Goal: Check status: Check status

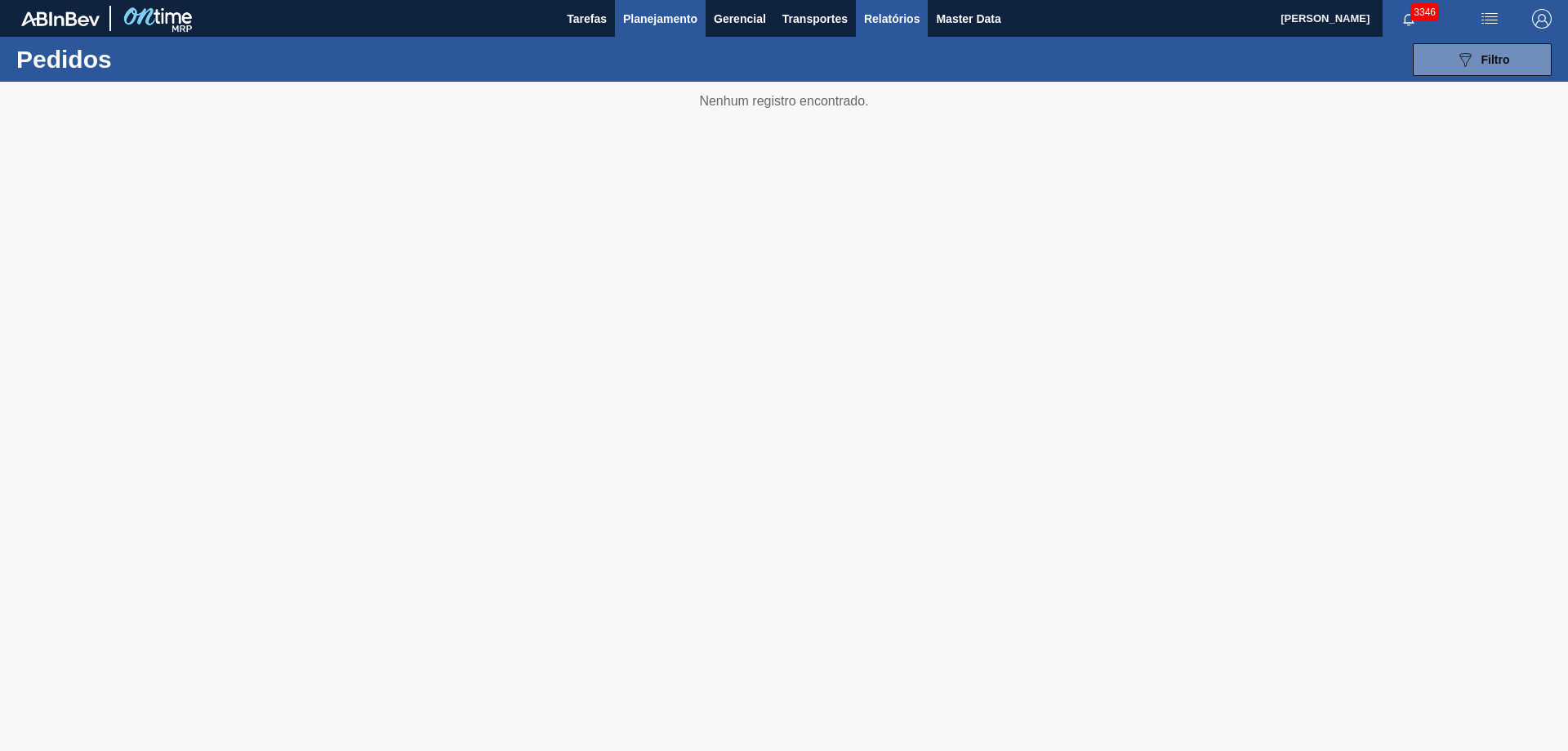
click at [886, 14] on span "Relatórios" at bounding box center [891, 19] width 55 height 20
checkbox input "true"
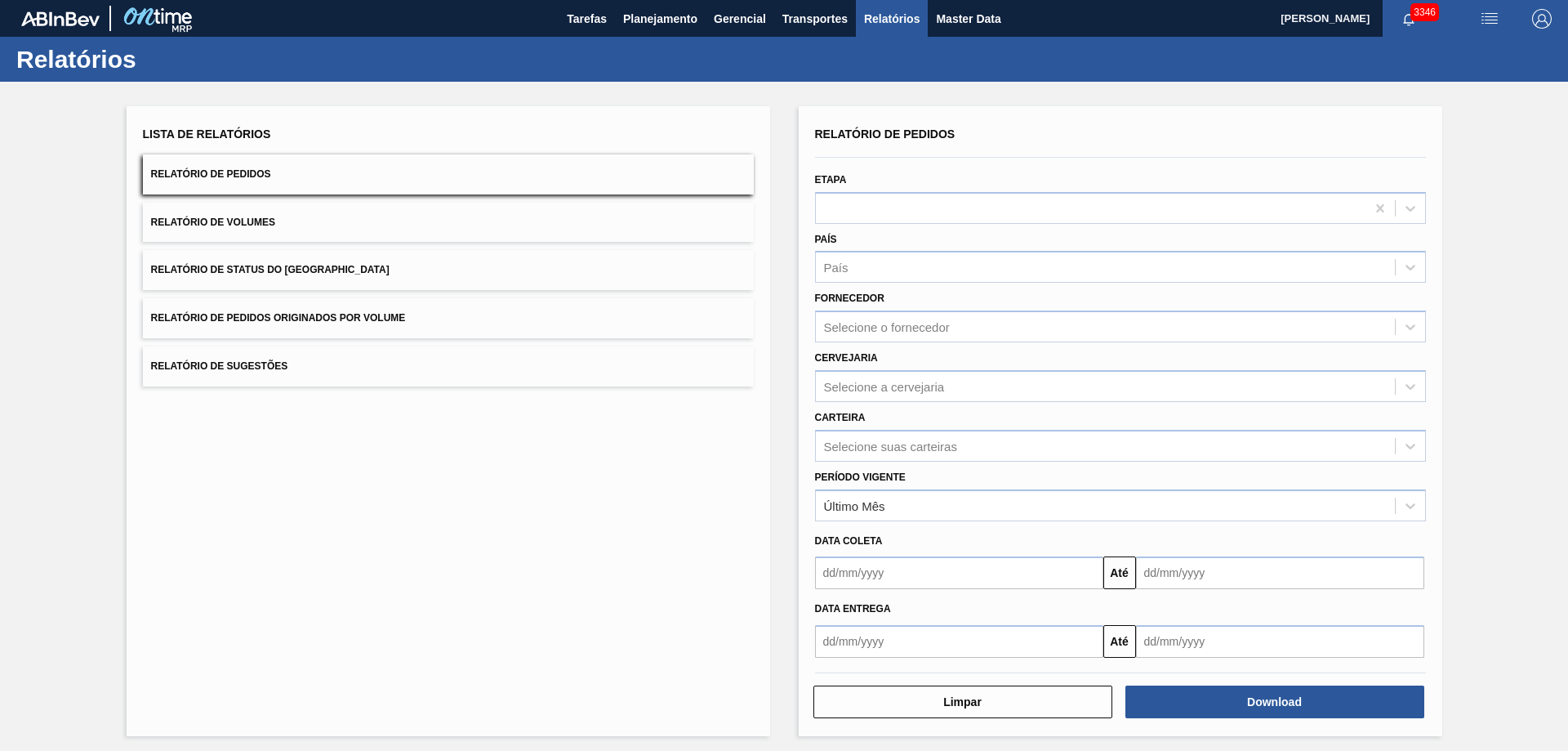
click at [375, 307] on button "Relatório de Pedidos Originados por Volume" at bounding box center [448, 318] width 611 height 40
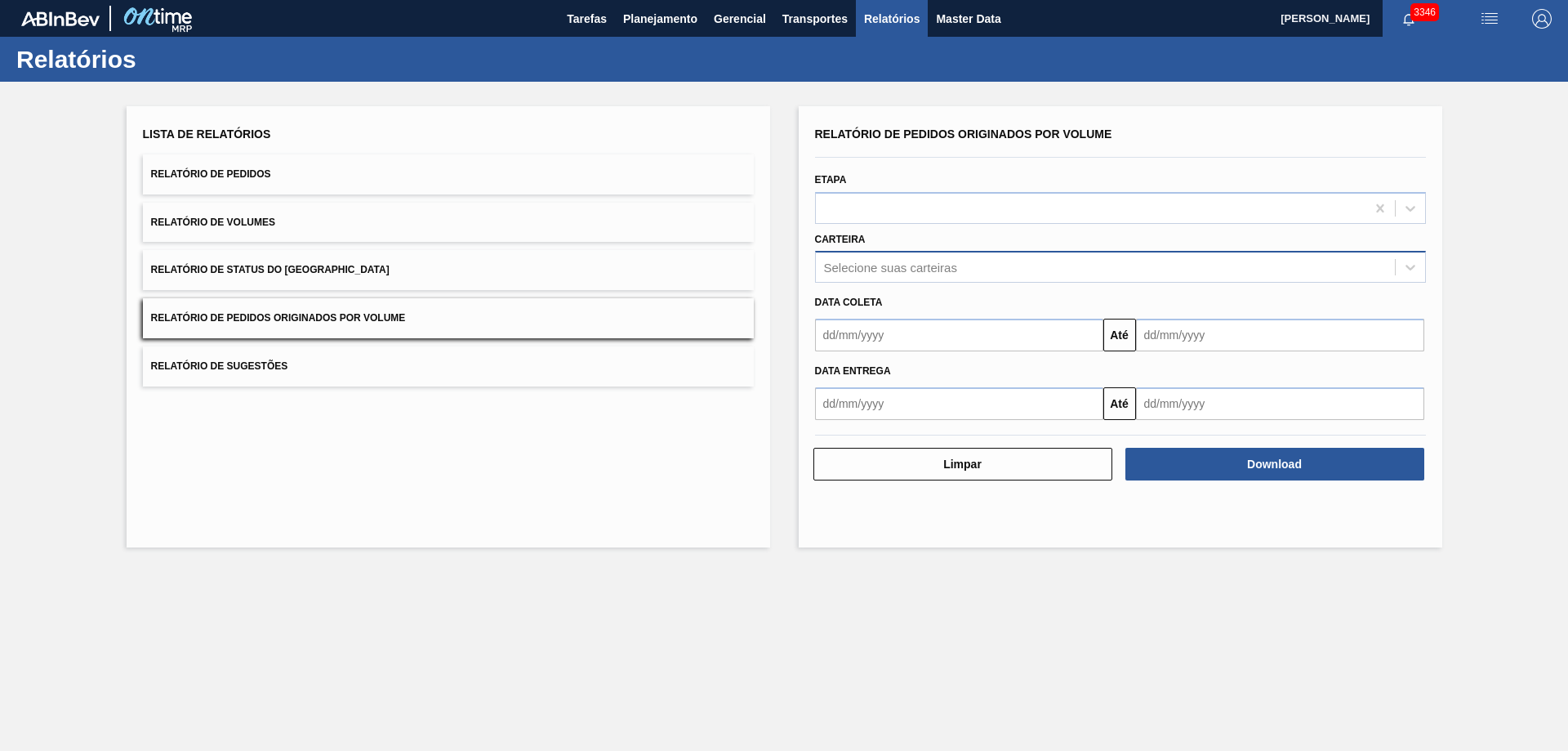
click at [874, 263] on div "Selecione suas carteiras" at bounding box center [890, 268] width 133 height 14
type input "vidro"
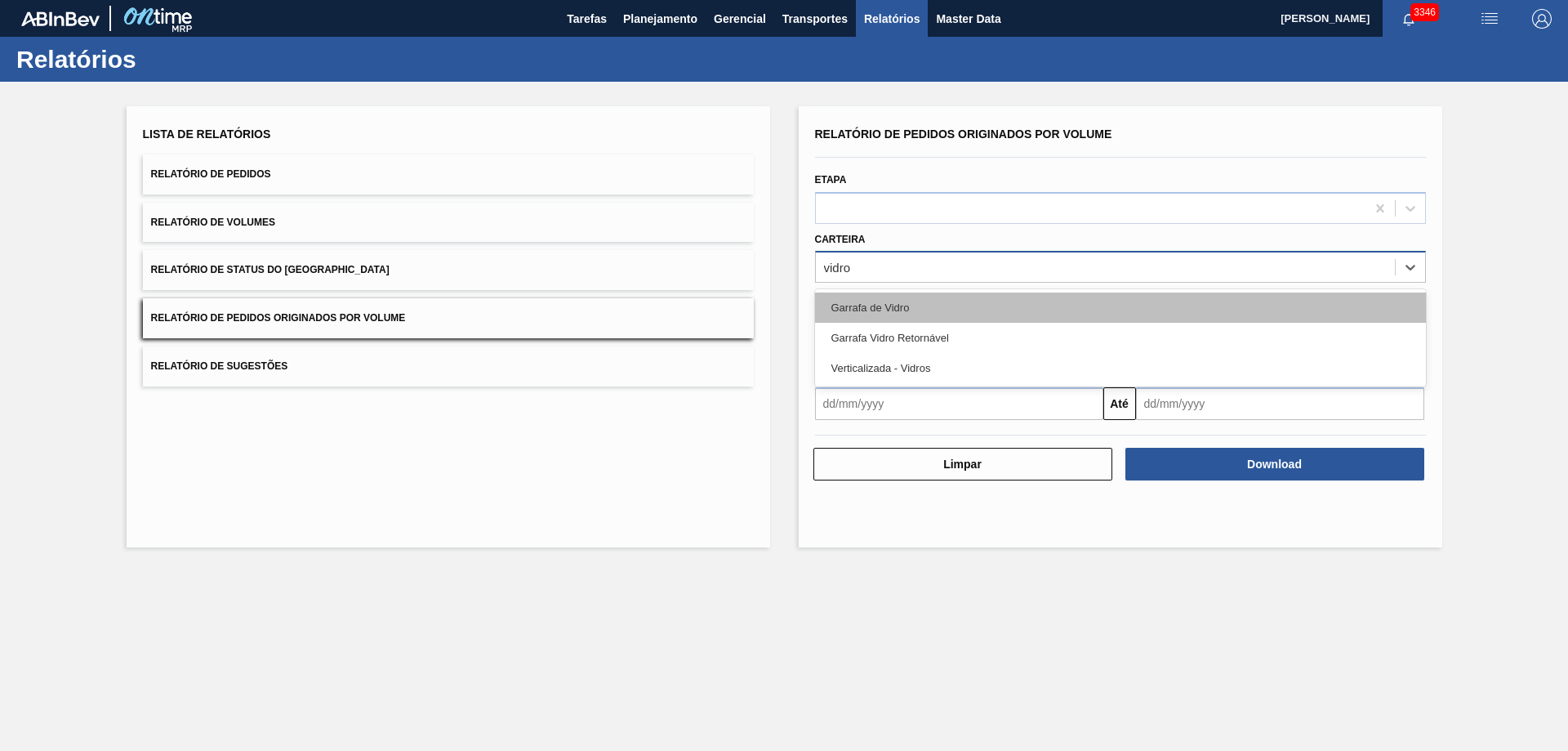
click at [888, 299] on div "Garrafa de Vidro" at bounding box center [1120, 308] width 611 height 31
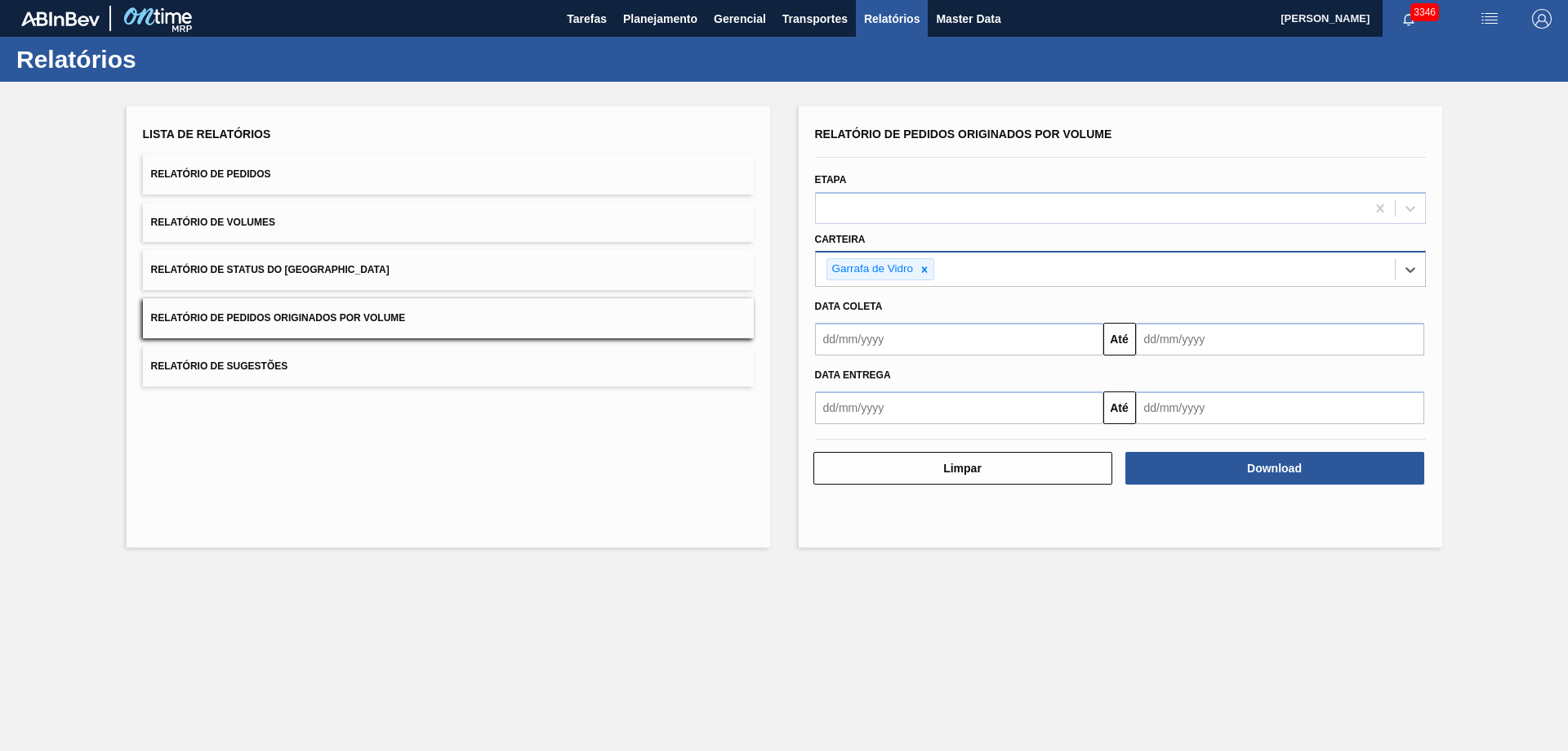
click at [892, 329] on input "text" at bounding box center [958, 339] width 288 height 32
click at [855, 434] on div "1" at bounding box center [860, 431] width 22 height 22
type input "[DATE]"
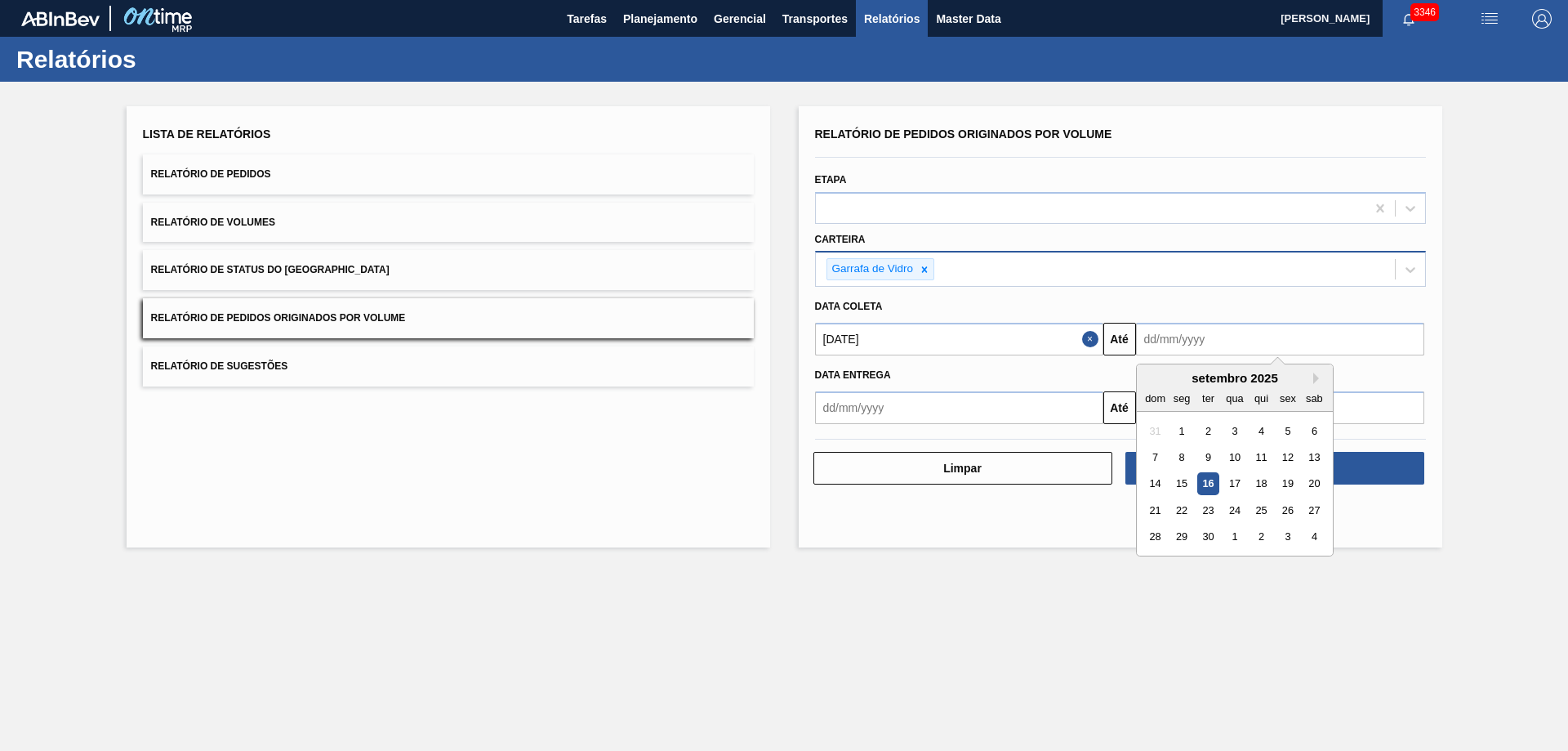
click at [1153, 343] on input "text" at bounding box center [1279, 339] width 288 height 32
click at [1232, 483] on div "17" at bounding box center [1234, 484] width 22 height 22
type input "[DATE]"
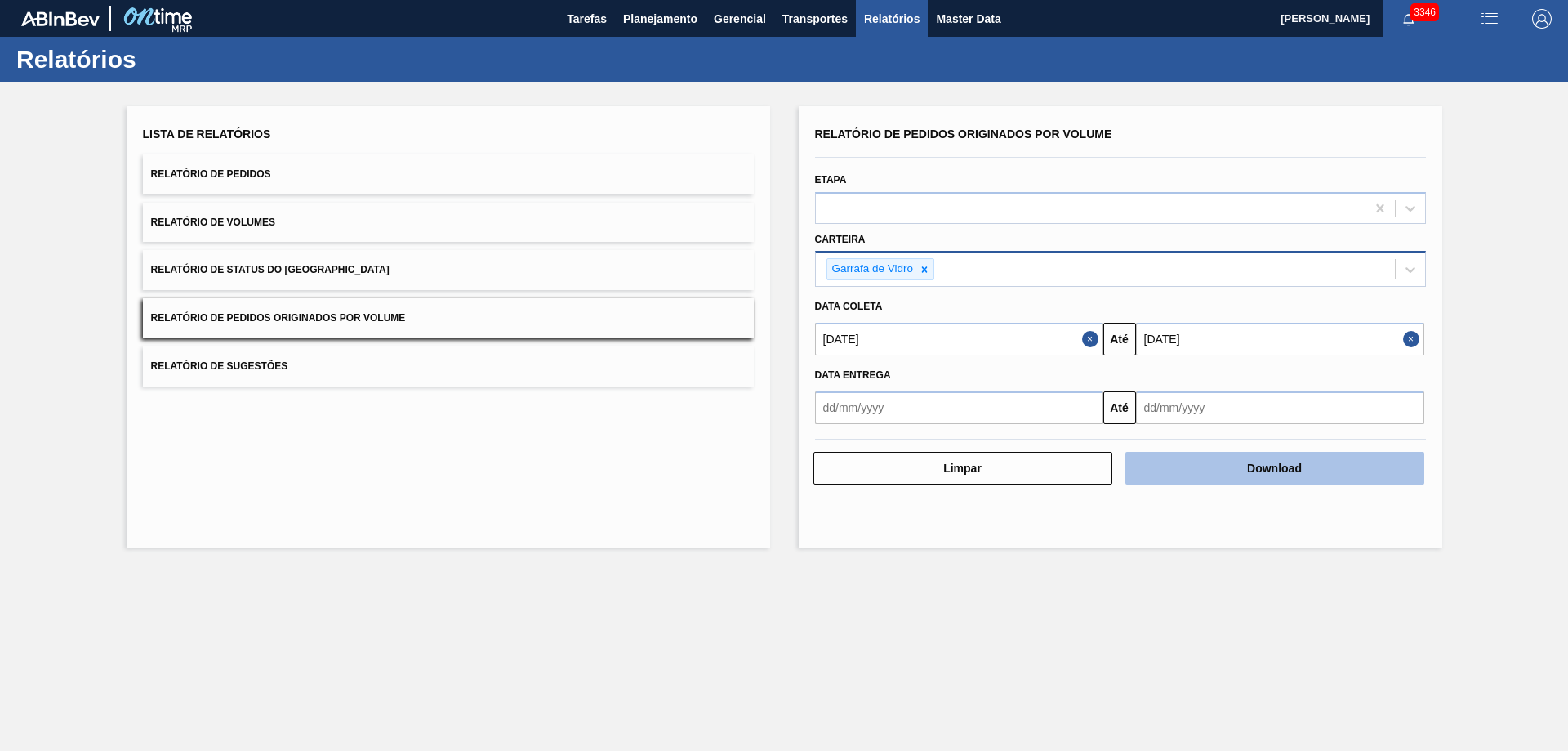
click at [1221, 466] on button "Download" at bounding box center [1275, 468] width 299 height 32
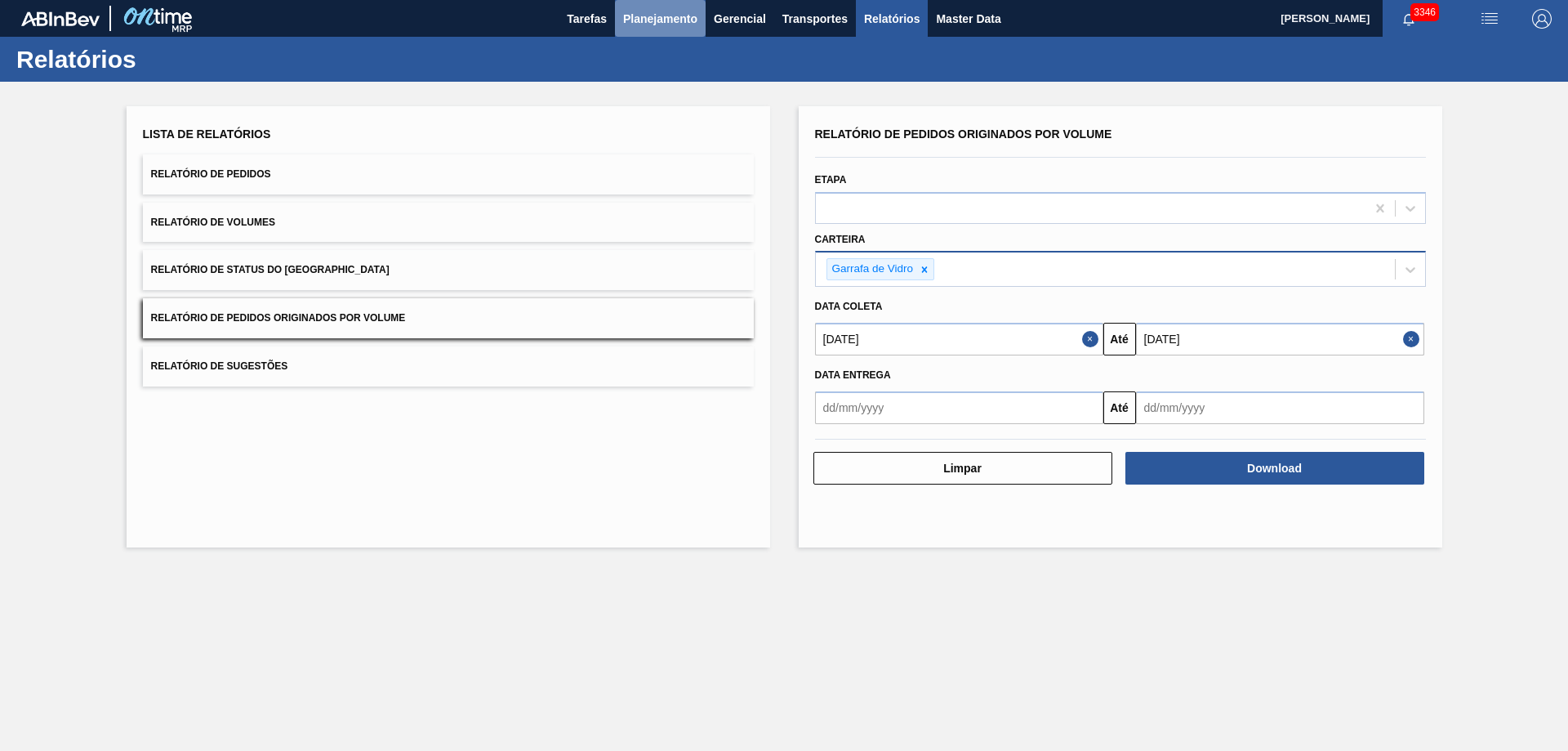
click at [653, 31] on button "Planejamento" at bounding box center [660, 18] width 91 height 37
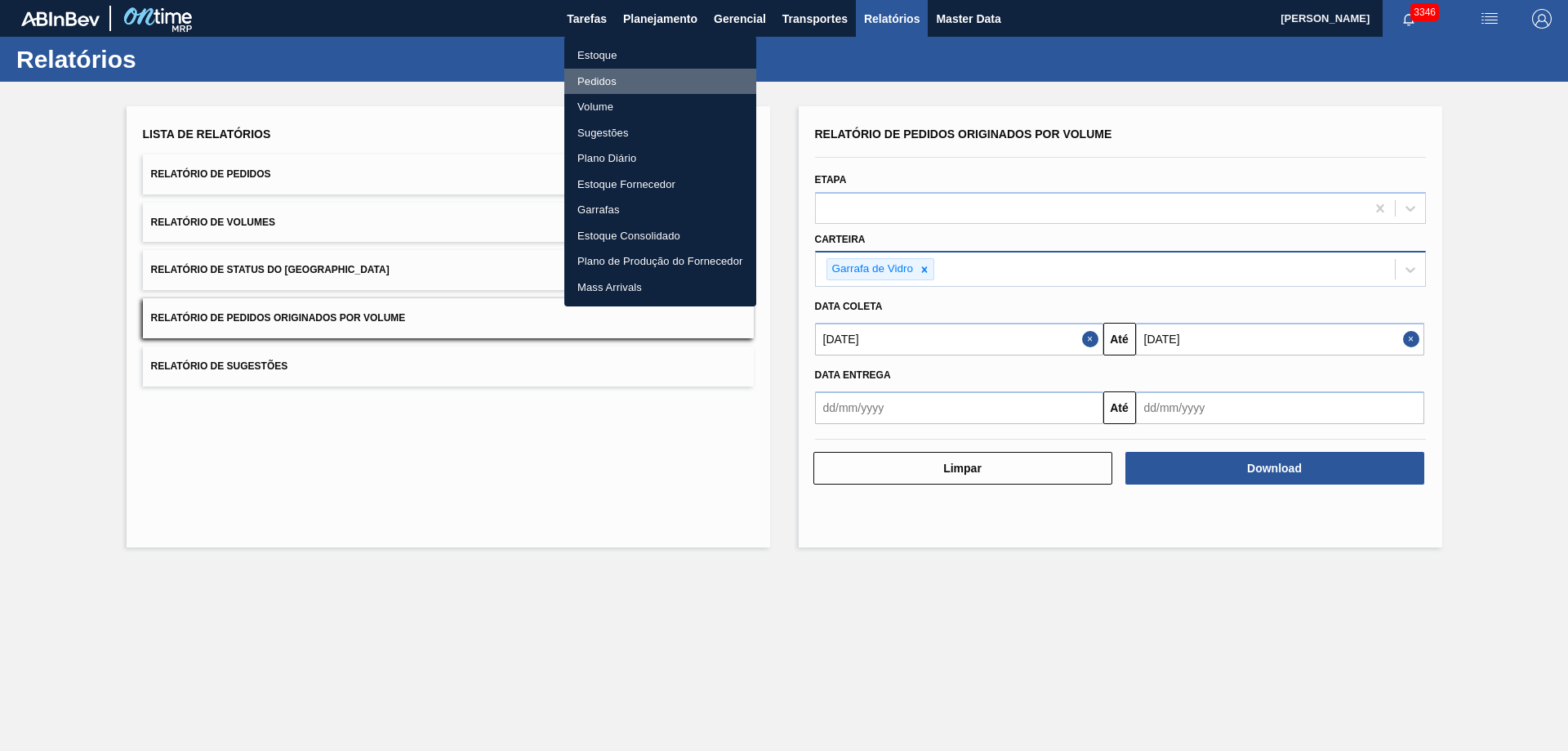
click at [623, 77] on li "Pedidos" at bounding box center [660, 82] width 192 height 26
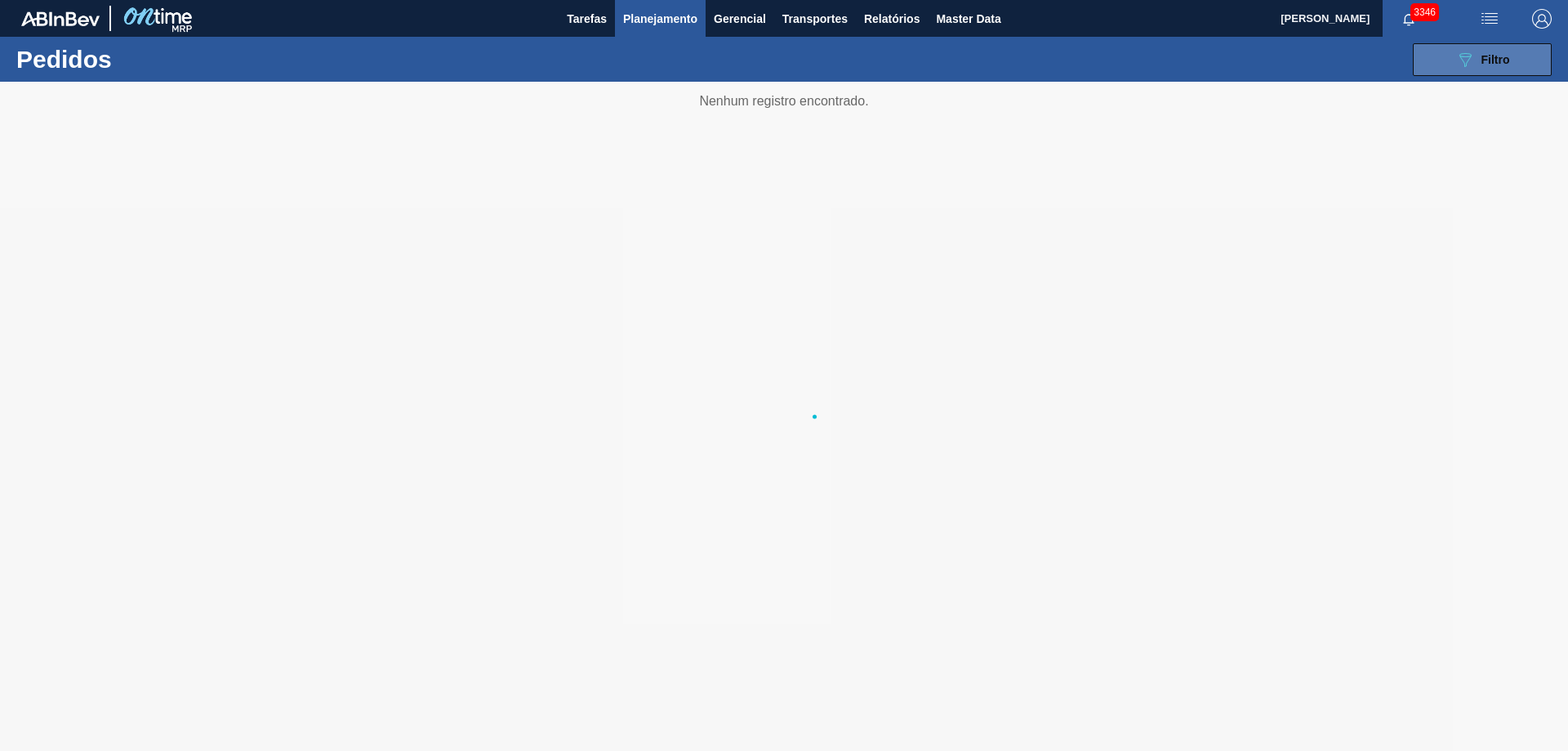
click at [1497, 70] on button "089F7B8B-B2A5-4AFE-B5C0-19BA573D28AC Filtro" at bounding box center [1481, 59] width 138 height 32
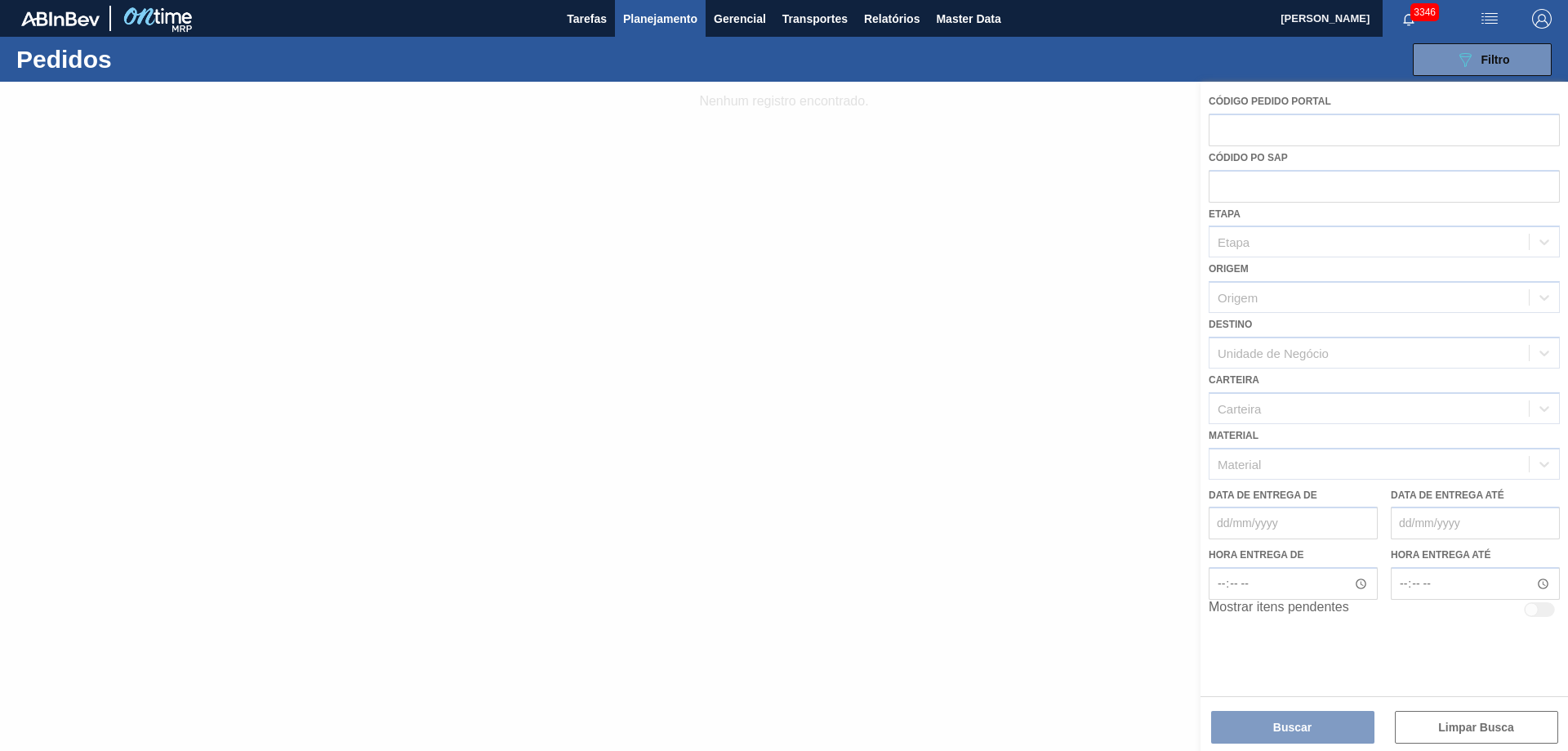
click at [1221, 196] on div at bounding box center [784, 415] width 1568 height 669
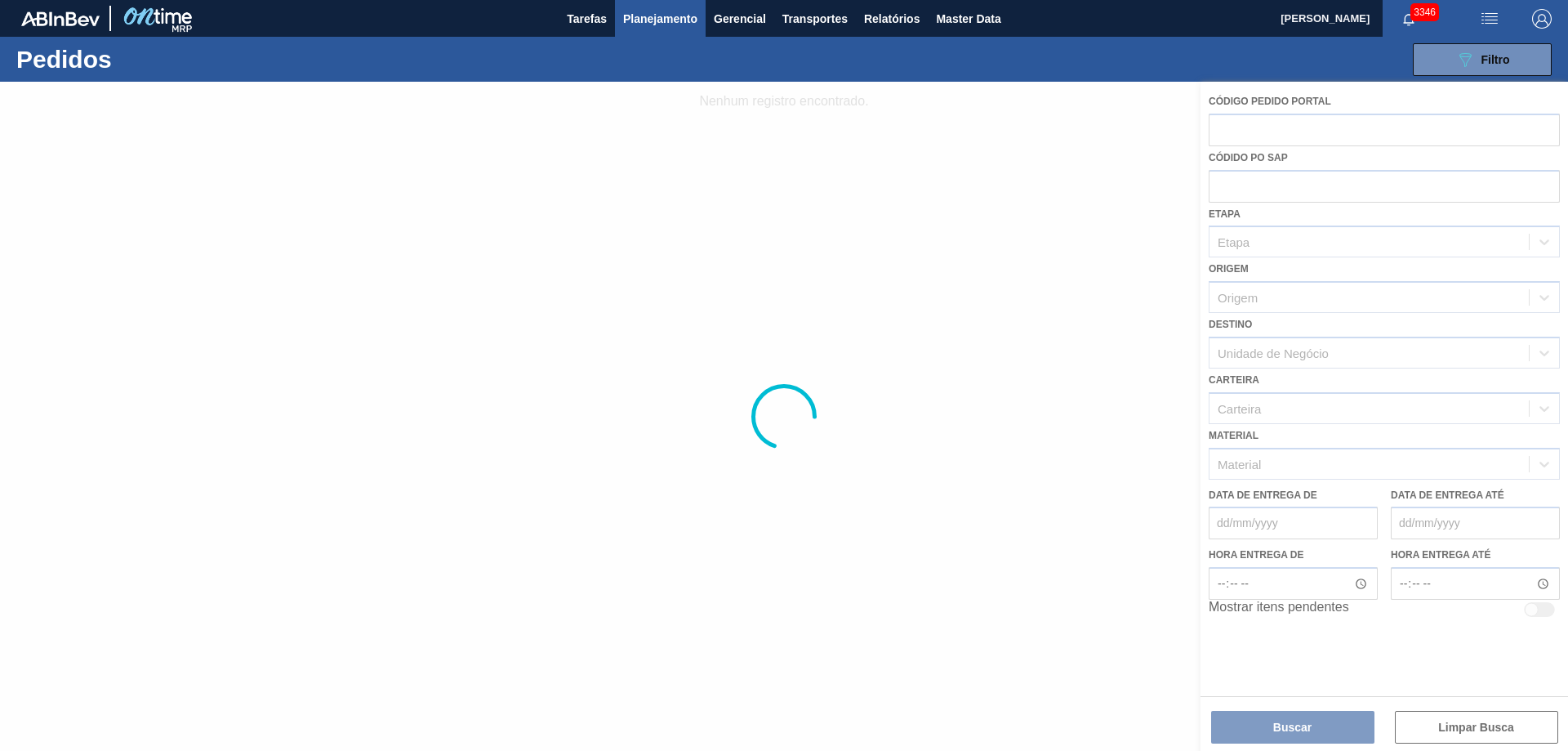
click at [1225, 196] on div at bounding box center [784, 415] width 1568 height 669
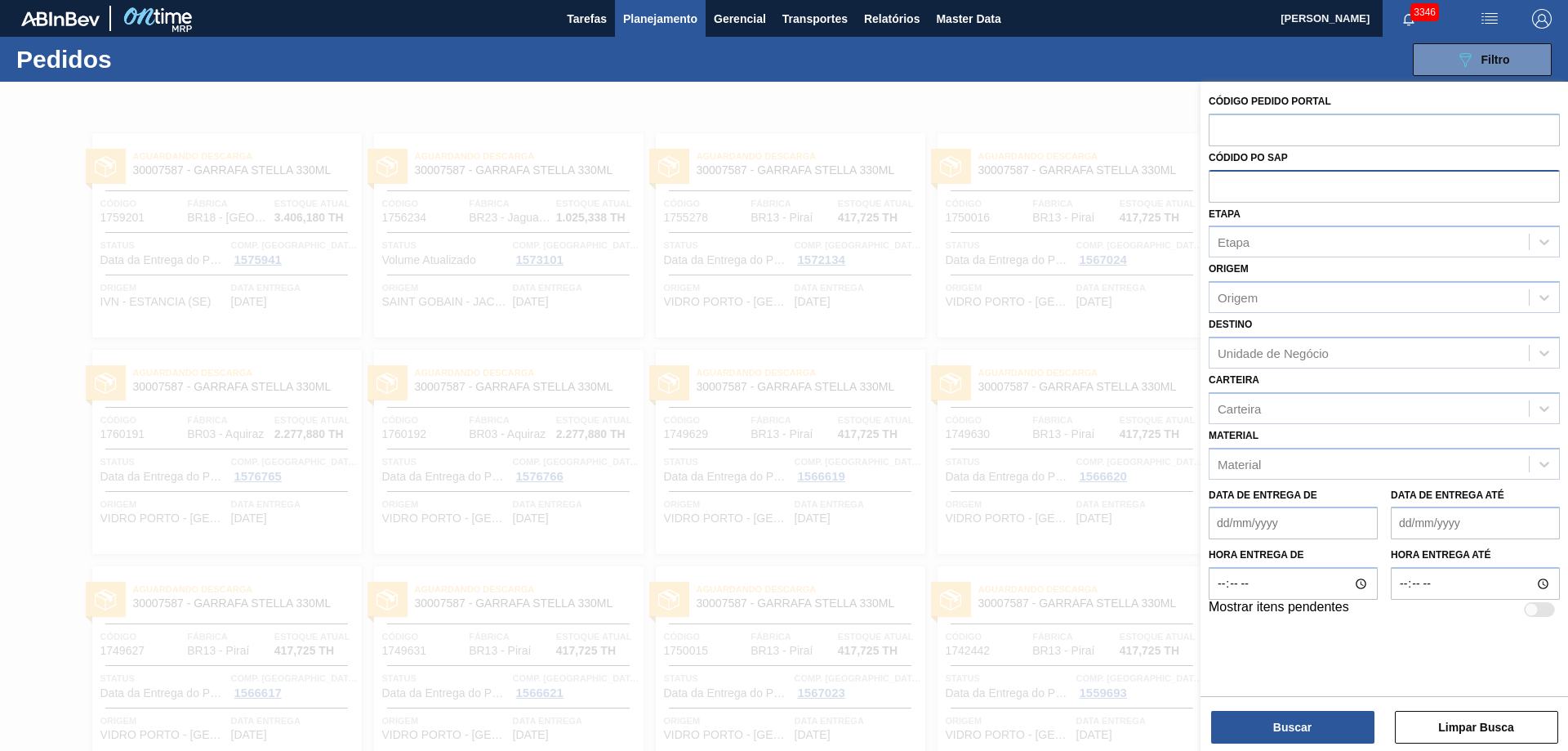
click at [1228, 199] on input "text" at bounding box center [1384, 185] width 351 height 31
paste input "5800359253"
type input "5800359253"
click at [1288, 729] on button "Buscar" at bounding box center [1293, 726] width 163 height 32
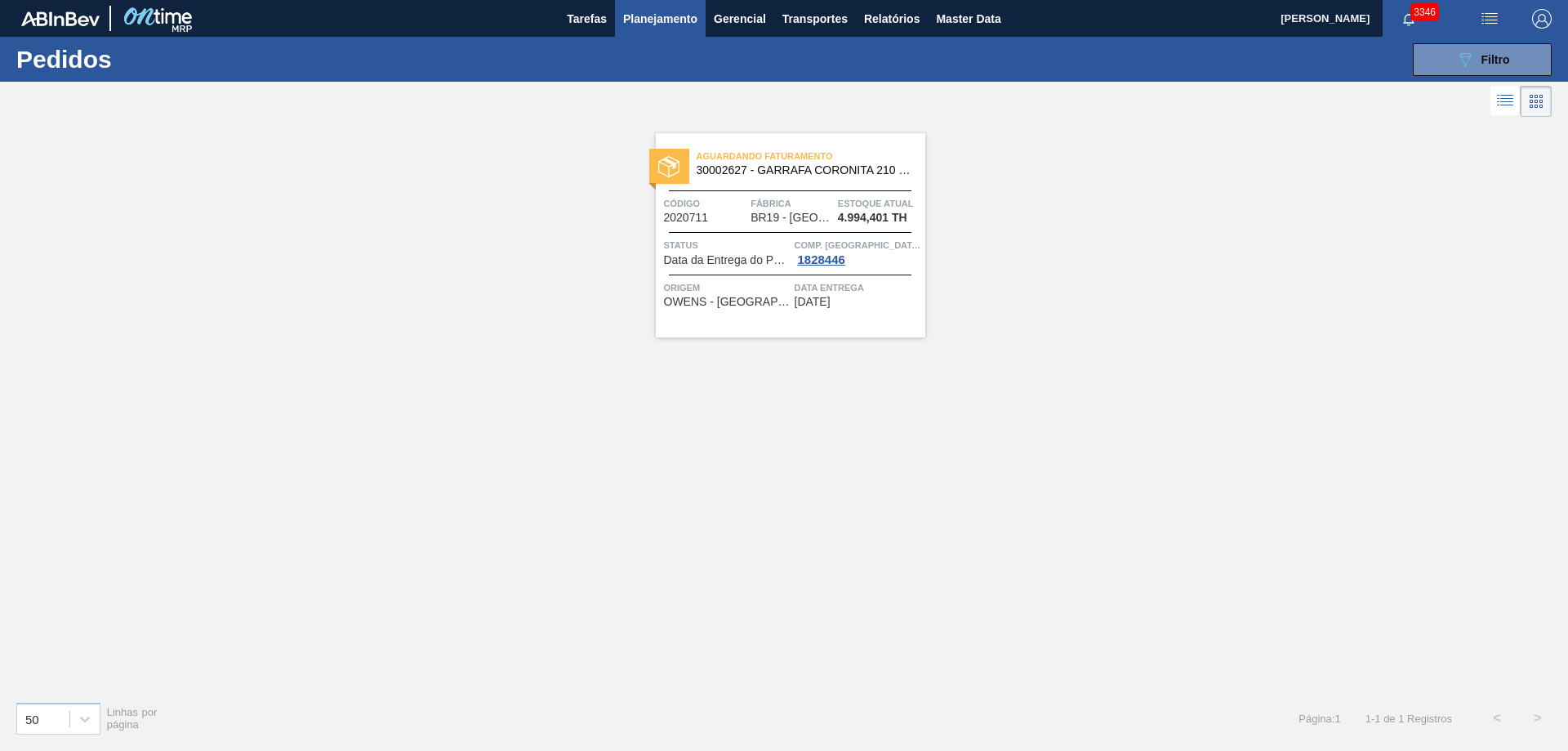
click at [1492, 97] on li at bounding box center [1506, 100] width 31 height 30
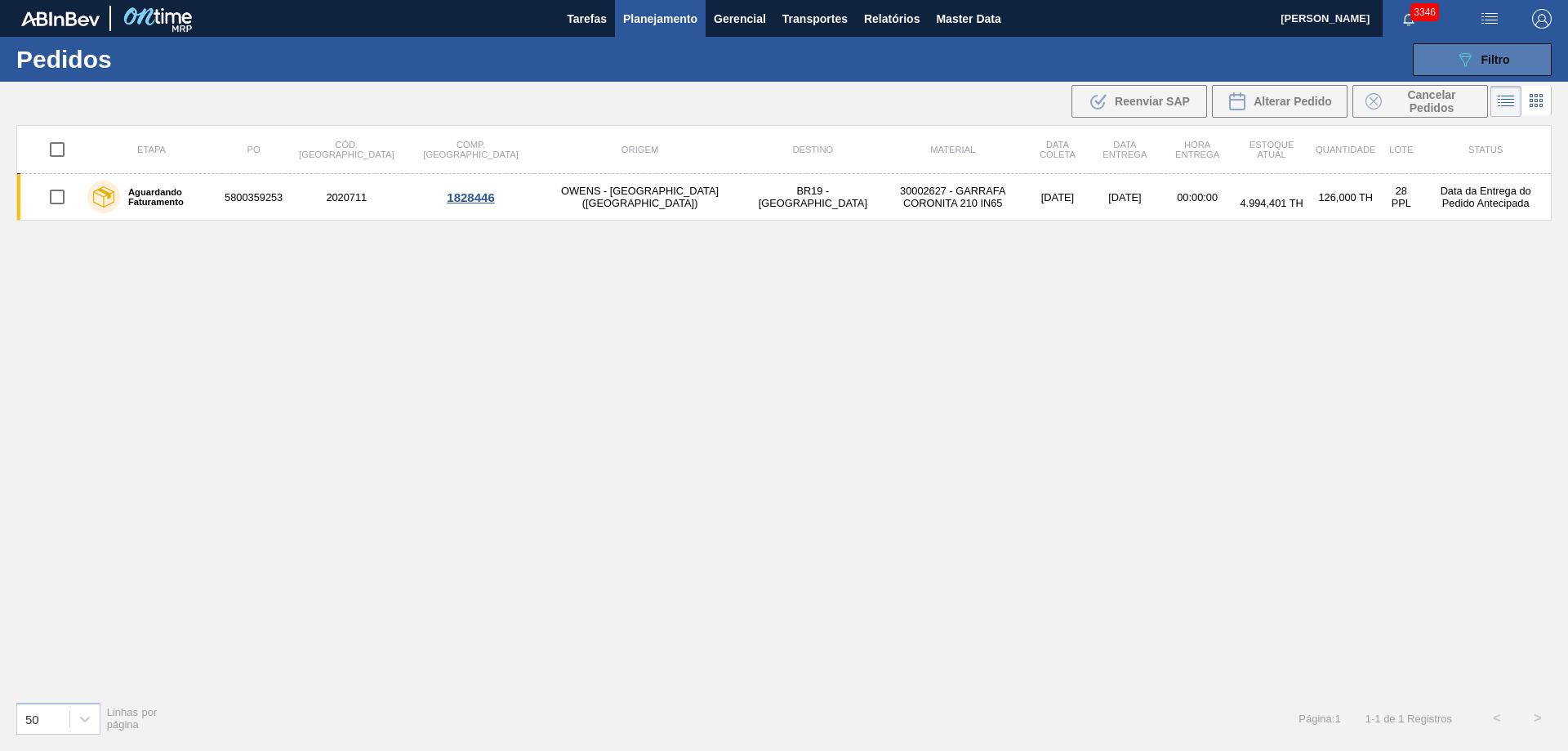
click at [1445, 57] on button "089F7B8B-B2A5-4AFE-B5C0-19BA573D28AC Filtro" at bounding box center [1481, 59] width 138 height 32
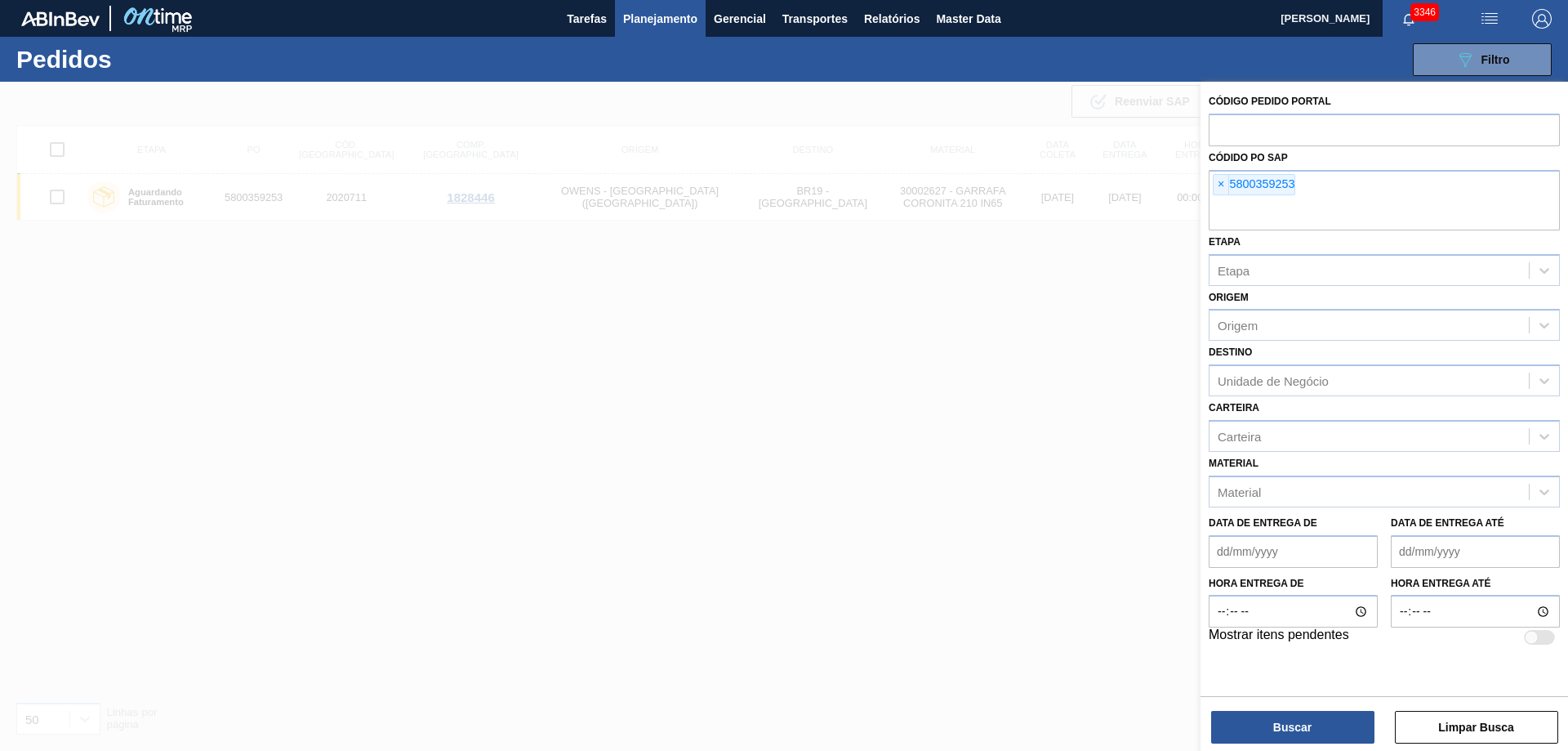
click at [1203, 175] on div "Código Pedido Portal Códido PO SAP × 5800359253 Etapa Etapa Origem Origem Desti…" at bounding box center [1384, 368] width 368 height 573
click at [1210, 176] on div "× 5800359253" at bounding box center [1384, 200] width 351 height 60
click at [1218, 182] on span "×" at bounding box center [1221, 184] width 15 height 20
paste input "text"
click at [1238, 744] on div "Código Pedido Portal Códido PO SAP × 5800365305 × 5800365306 × 5800365308 Etapa…" at bounding box center [1384, 417] width 368 height 672
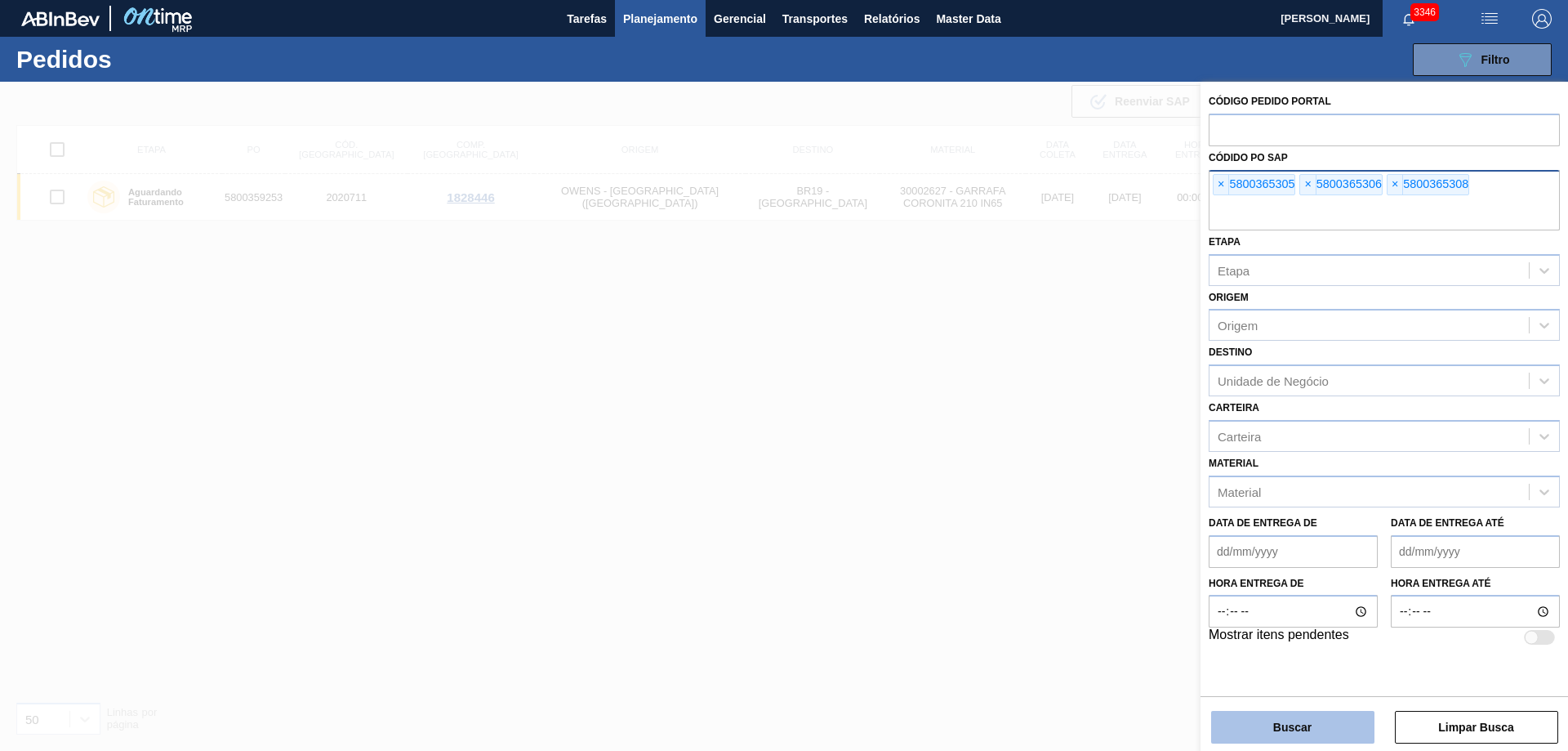
click at [1239, 731] on button "Buscar" at bounding box center [1293, 726] width 163 height 32
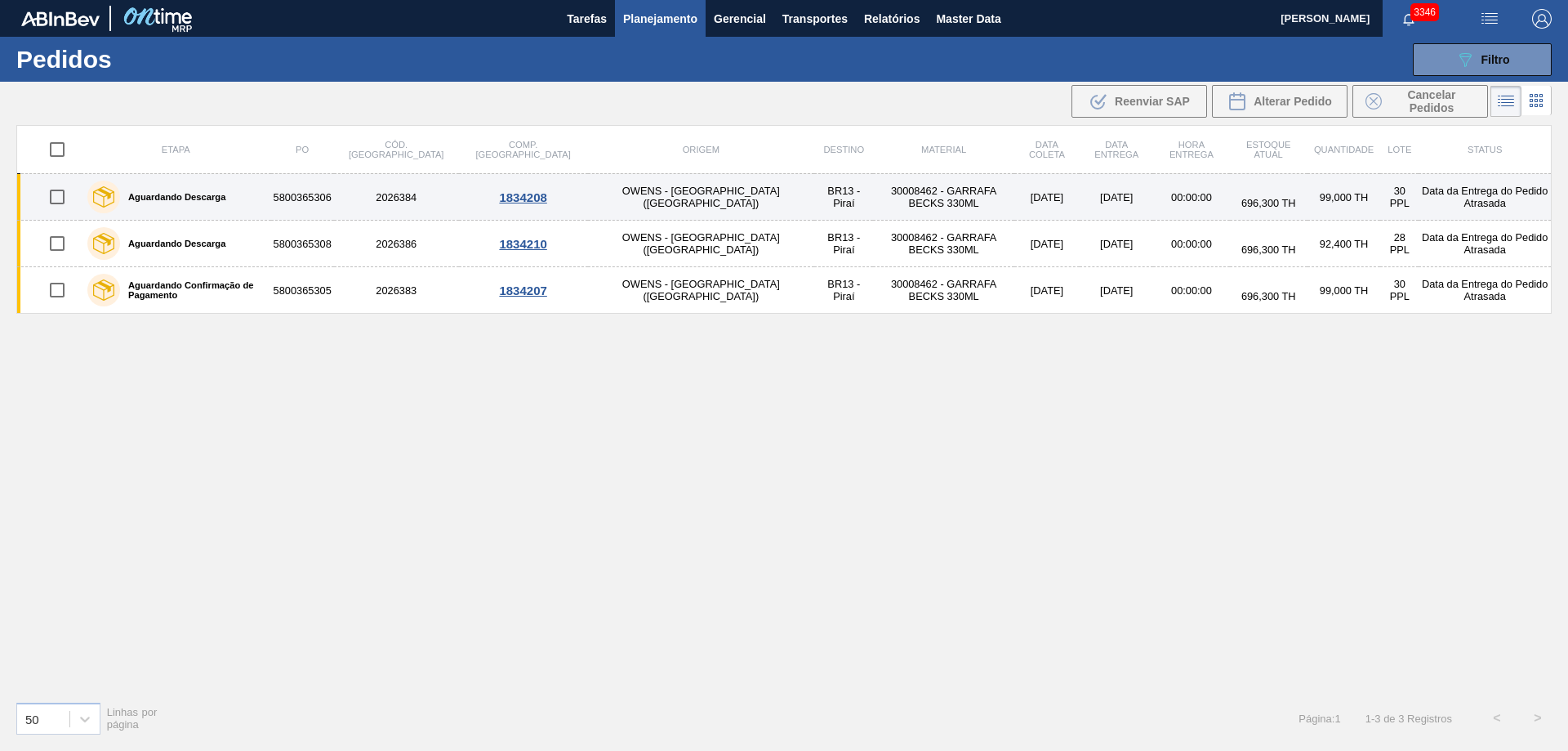
drag, startPoint x: 760, startPoint y: 245, endPoint x: 846, endPoint y: 200, distance: 97.1
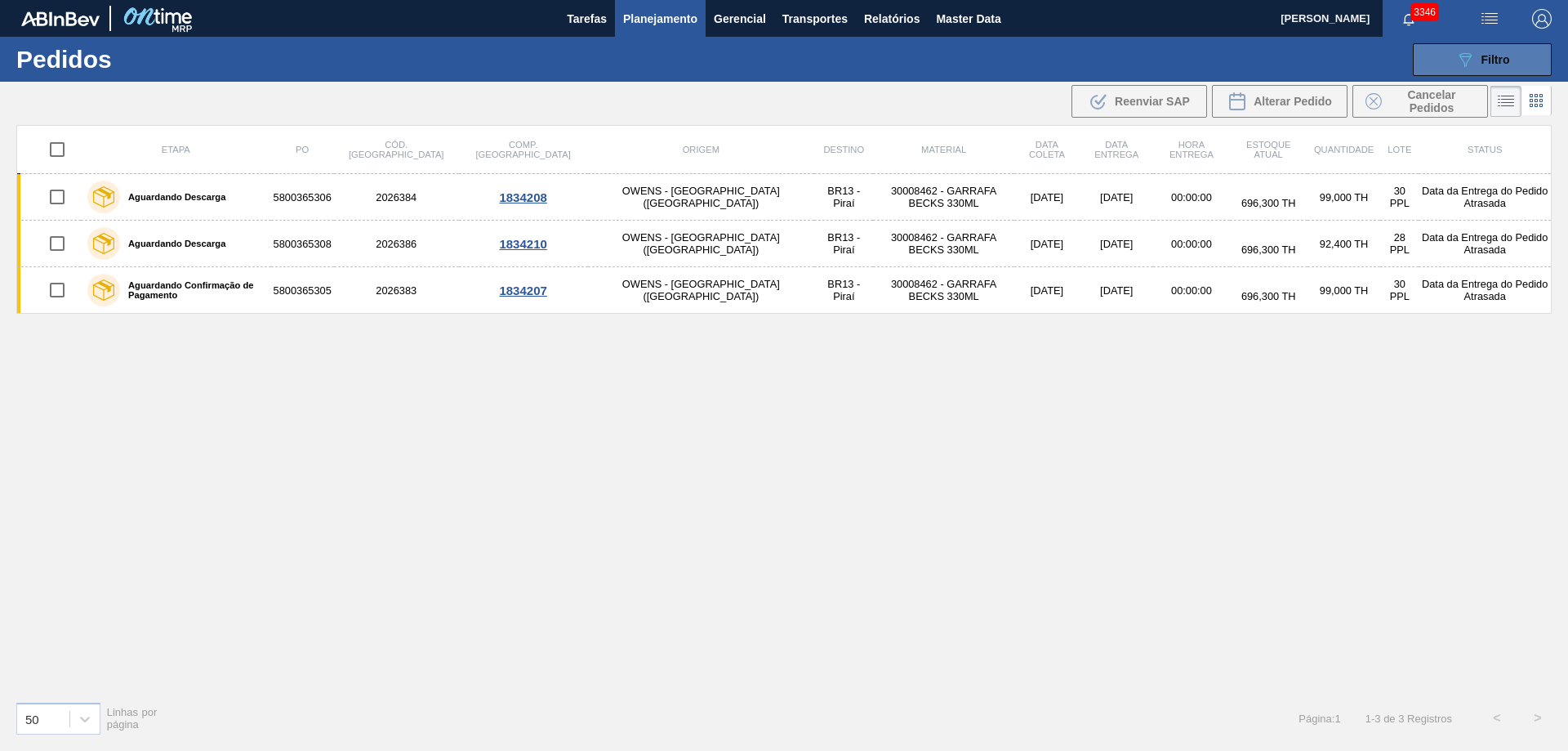
click at [1458, 59] on icon "089F7B8B-B2A5-4AFE-B5C0-19BA573D28AC" at bounding box center [1464, 59] width 20 height 20
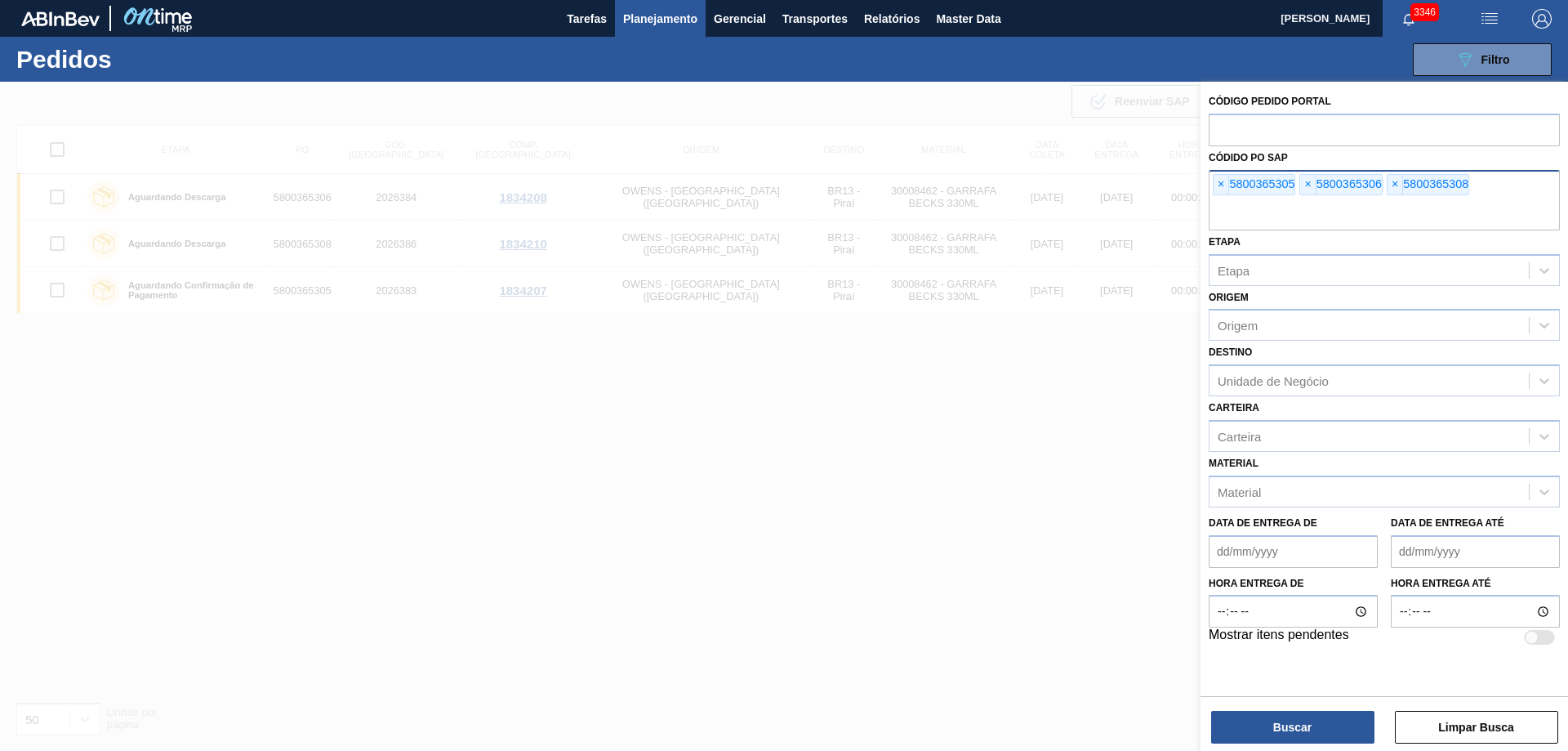
click at [1216, 195] on div "× 5800365305" at bounding box center [1254, 184] width 82 height 21
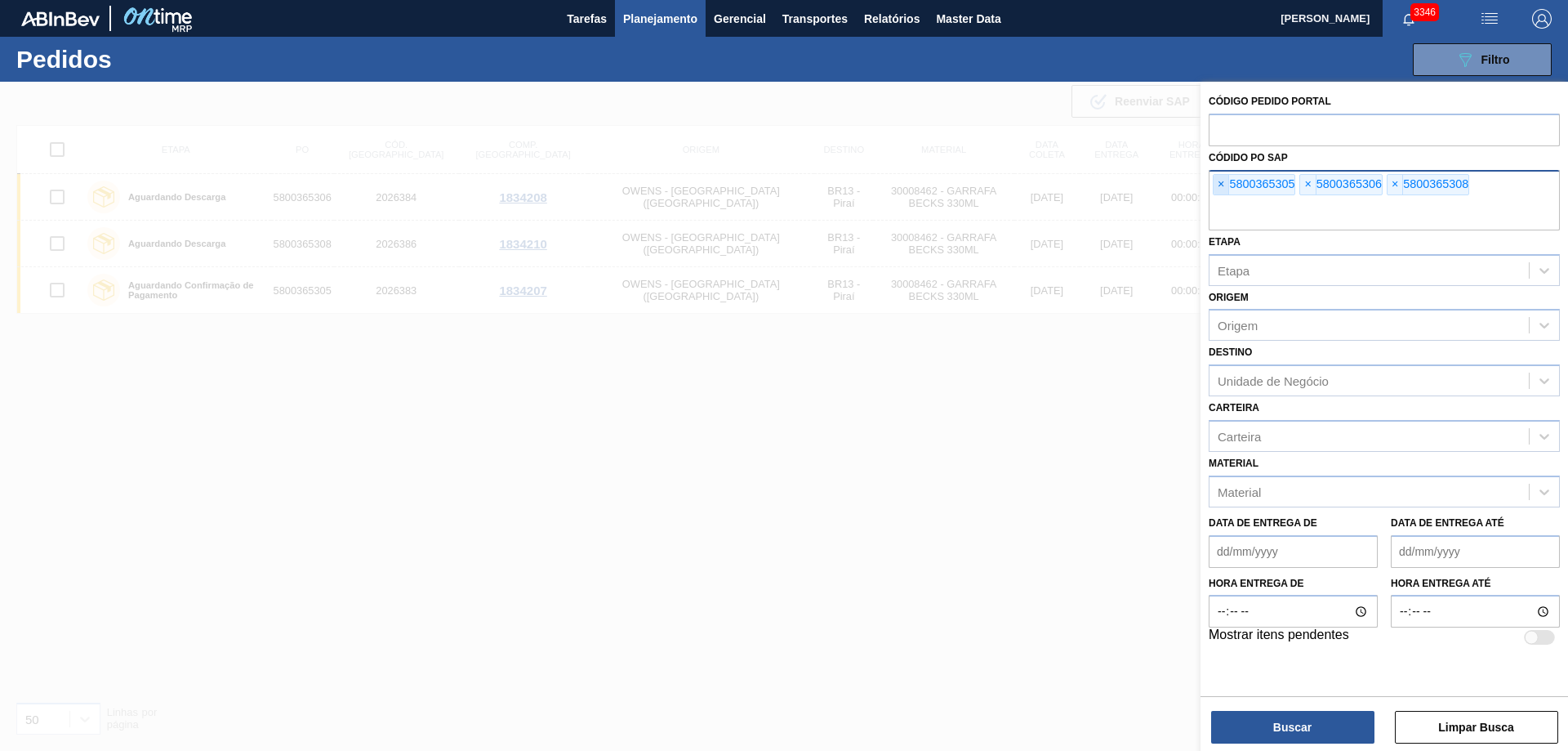
click at [1216, 184] on span "×" at bounding box center [1221, 184] width 15 height 20
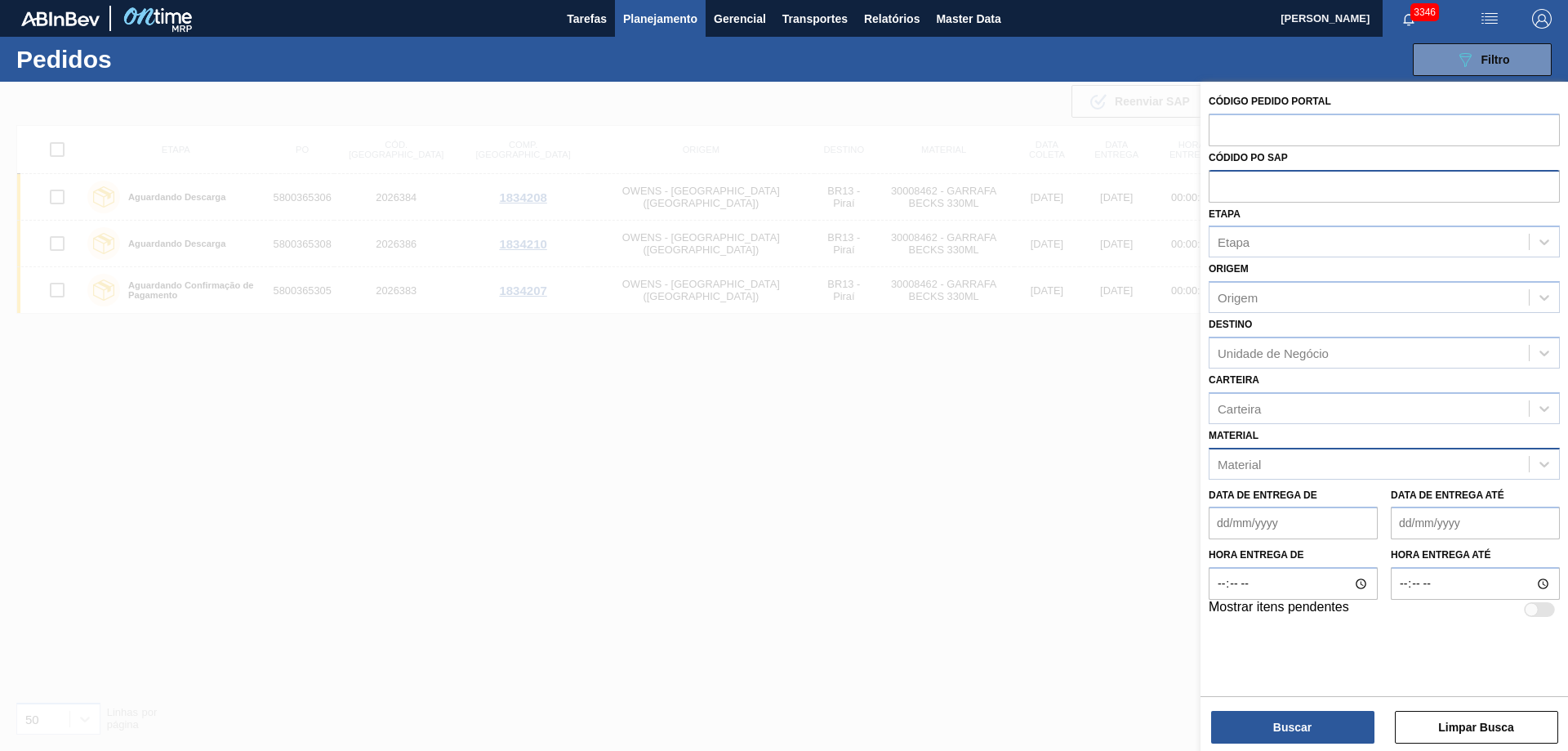
paste input "text"
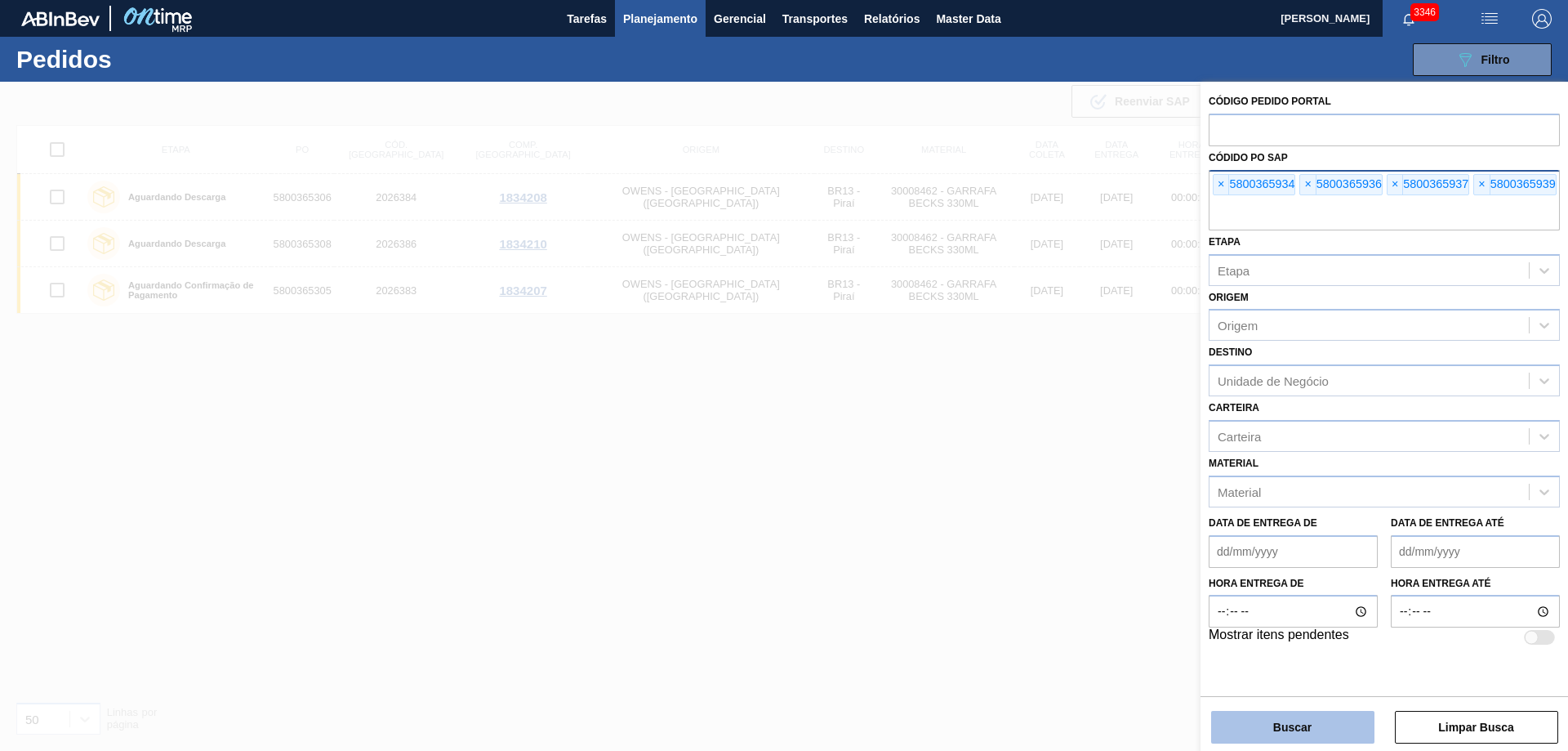
click at [1317, 719] on button "Buscar" at bounding box center [1293, 726] width 163 height 32
